Goal: Task Accomplishment & Management: Use online tool/utility

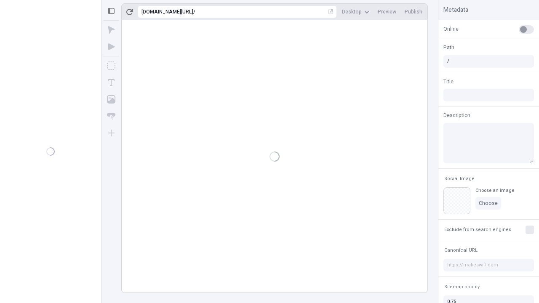
type input "/deep-link-corrumpo"
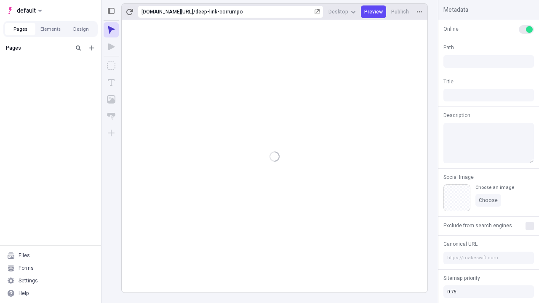
type input "/deep-link-corrumpo"
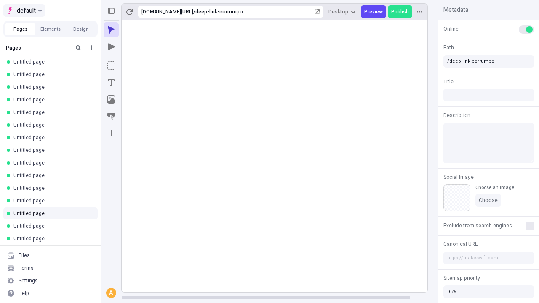
click at [24, 11] on span "default" at bounding box center [26, 10] width 19 height 10
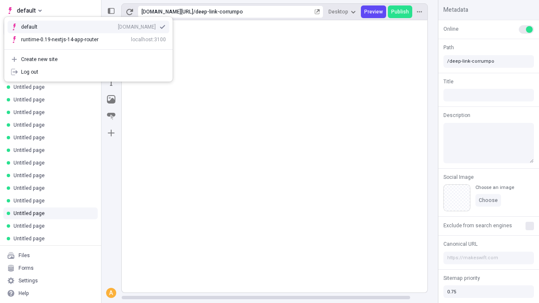
click at [118, 25] on div "qee9k4dy7d.staging.makeswift.site" at bounding box center [137, 27] width 38 height 7
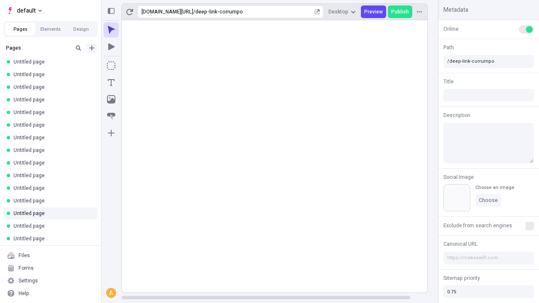
click at [92, 48] on icon "Add new" at bounding box center [91, 47] width 5 height 5
click at [136, 65] on span "Blank page" at bounding box center [141, 65] width 52 height 7
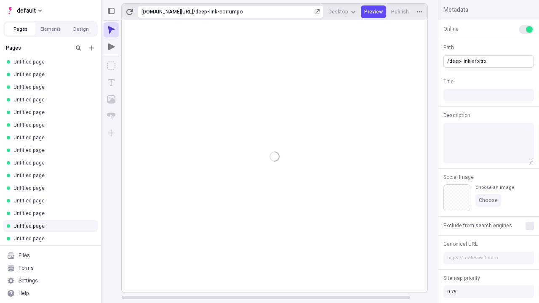
type input "/deep-link-arbitro"
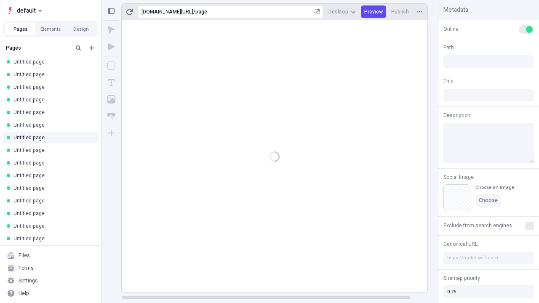
type input "/page"
